Goal: Check status: Check status

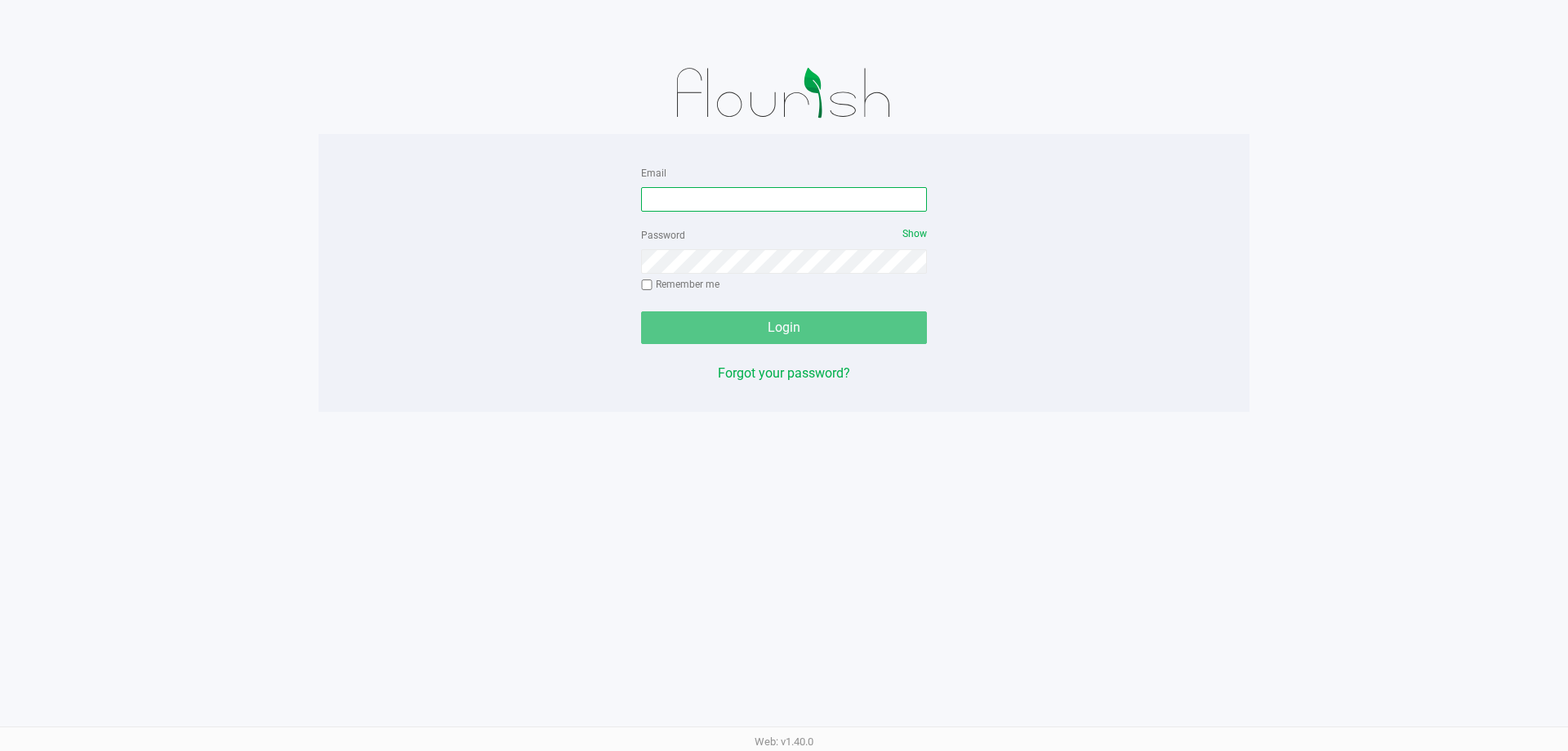
click at [778, 199] on input "Email" at bounding box center [784, 199] width 285 height 24
type input "cst"
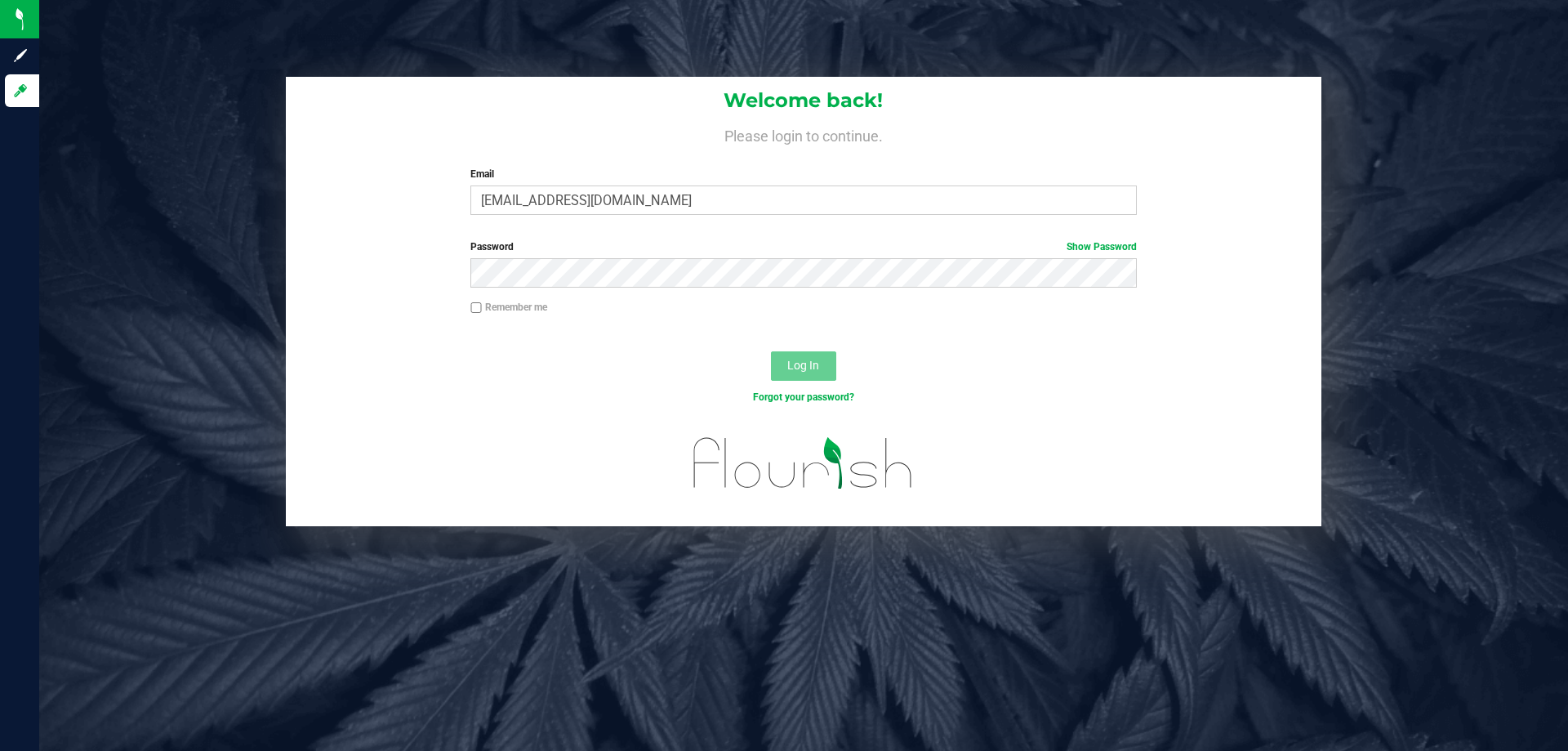
type input "[EMAIL_ADDRESS][DOMAIN_NAME]"
click at [771, 351] on button "Log In" at bounding box center [803, 366] width 66 height 29
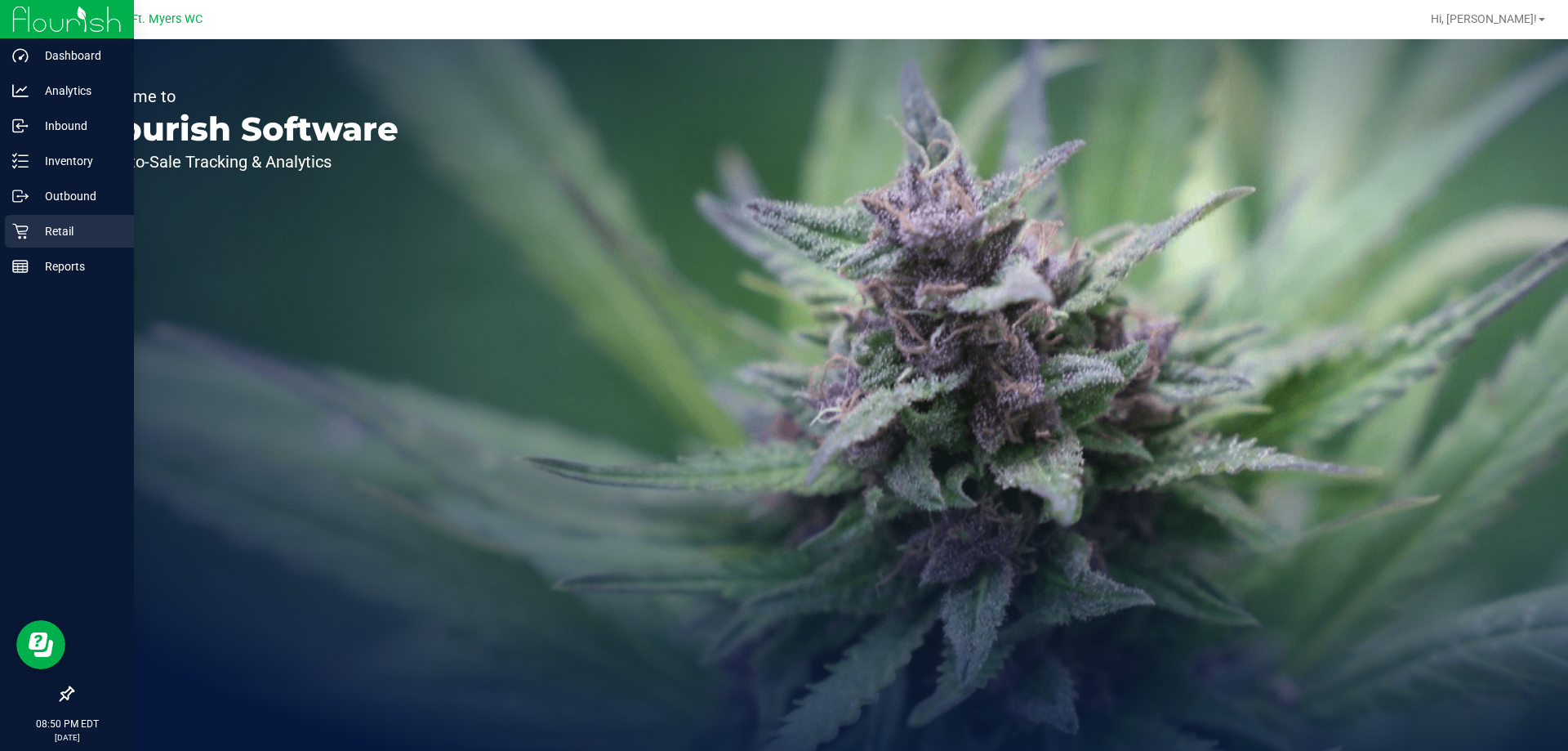
click at [28, 239] on icon at bounding box center [20, 231] width 16 height 16
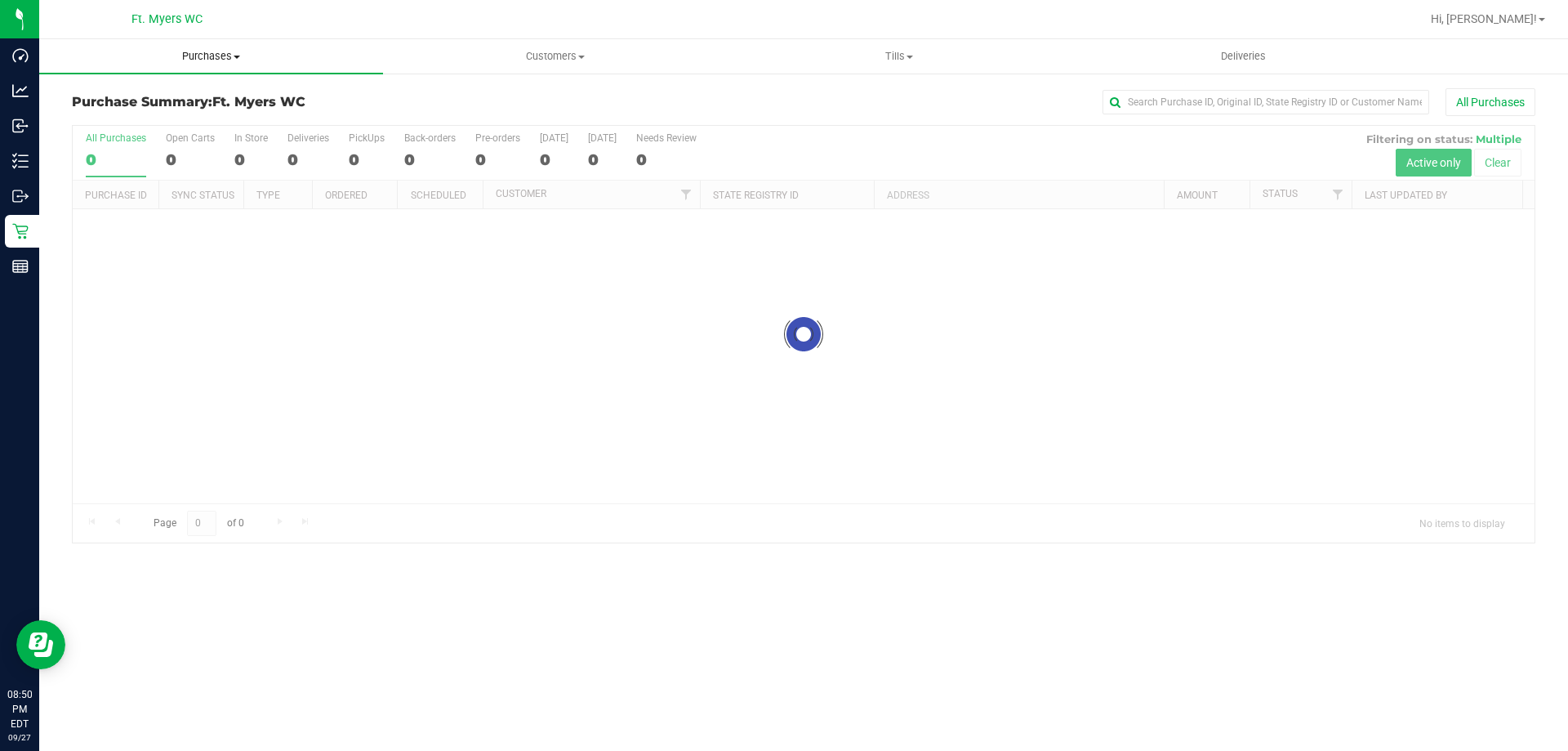
click at [250, 51] on span "Purchases" at bounding box center [211, 56] width 344 height 15
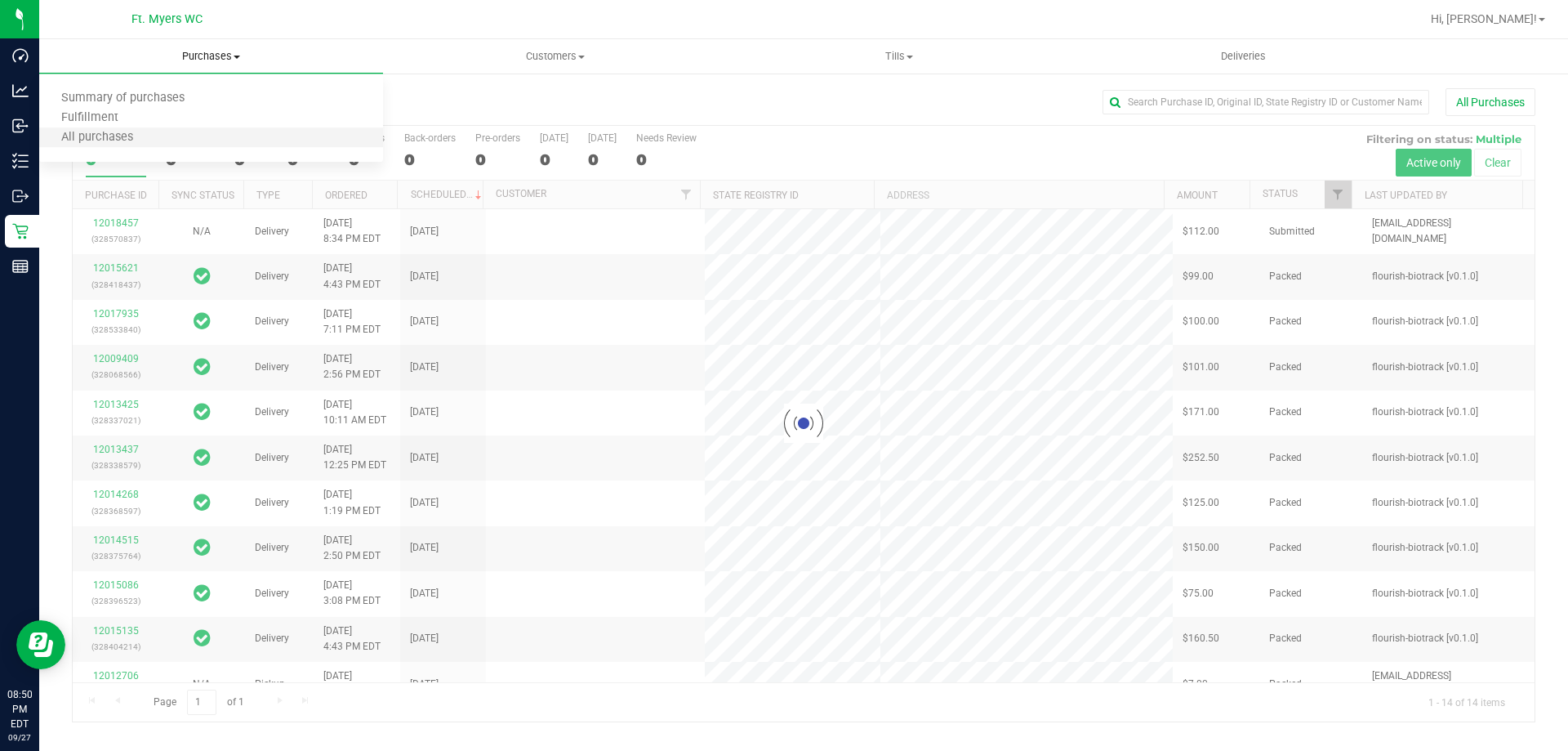
click at [195, 139] on li "All purchases" at bounding box center [211, 138] width 344 height 20
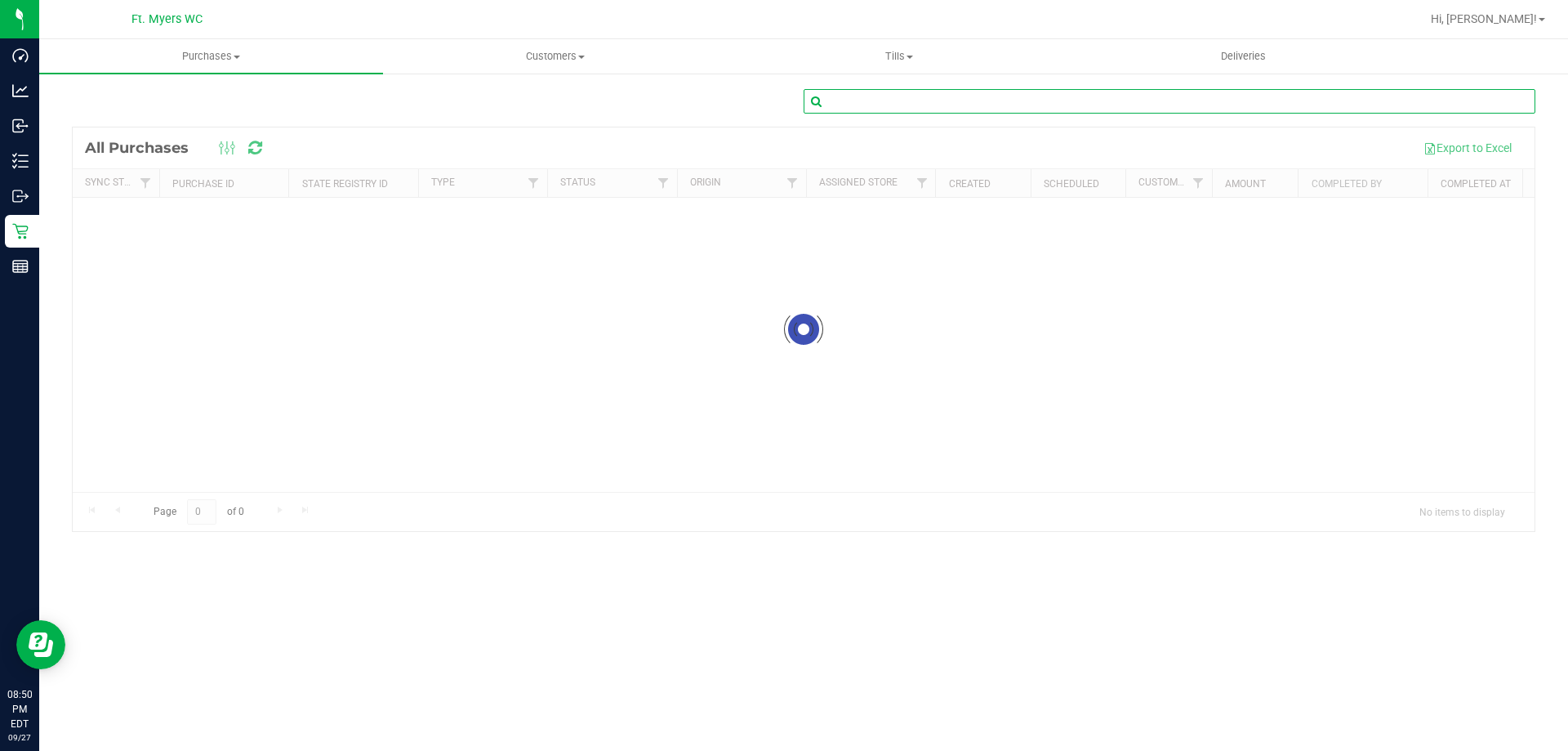
click at [914, 96] on input "text" at bounding box center [1169, 101] width 732 height 24
paste input "12012784"
type input "12012784"
